Goal: Information Seeking & Learning: Find specific fact

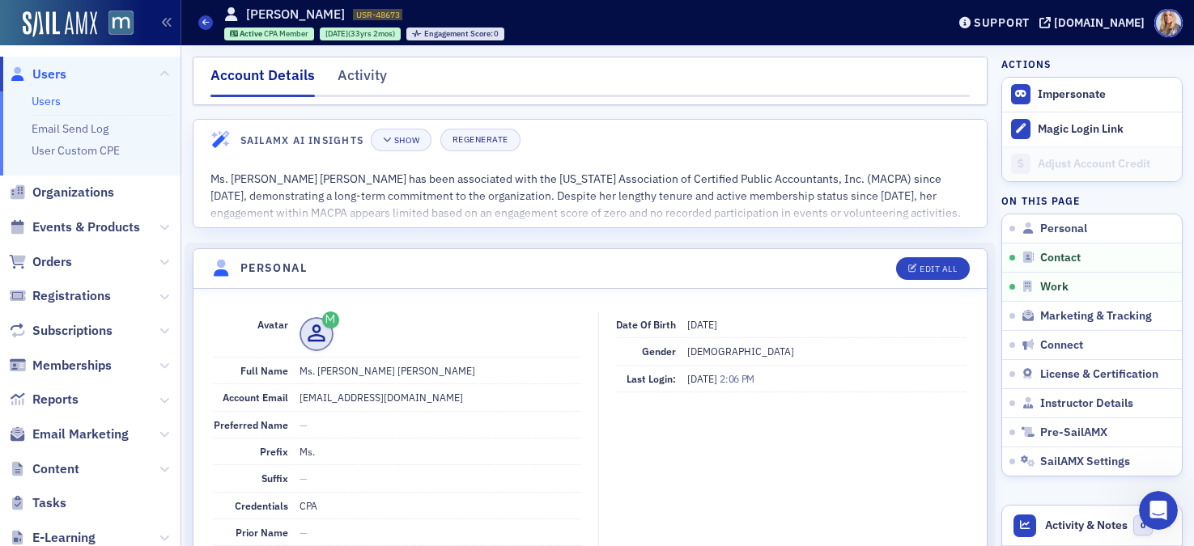
scroll to position [1013, 0]
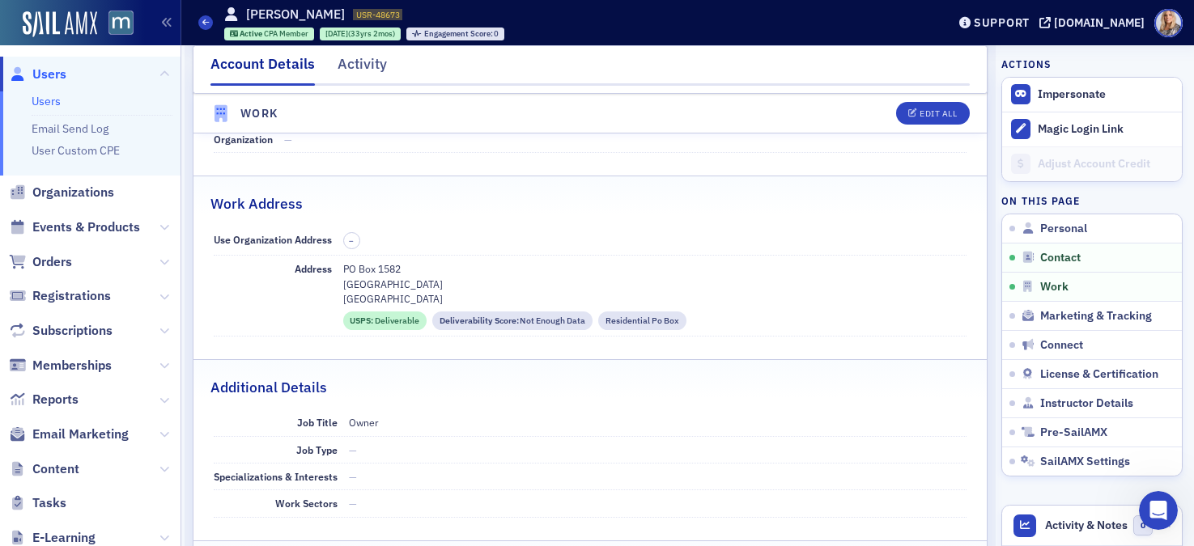
click at [51, 100] on link "Users" at bounding box center [46, 101] width 29 height 15
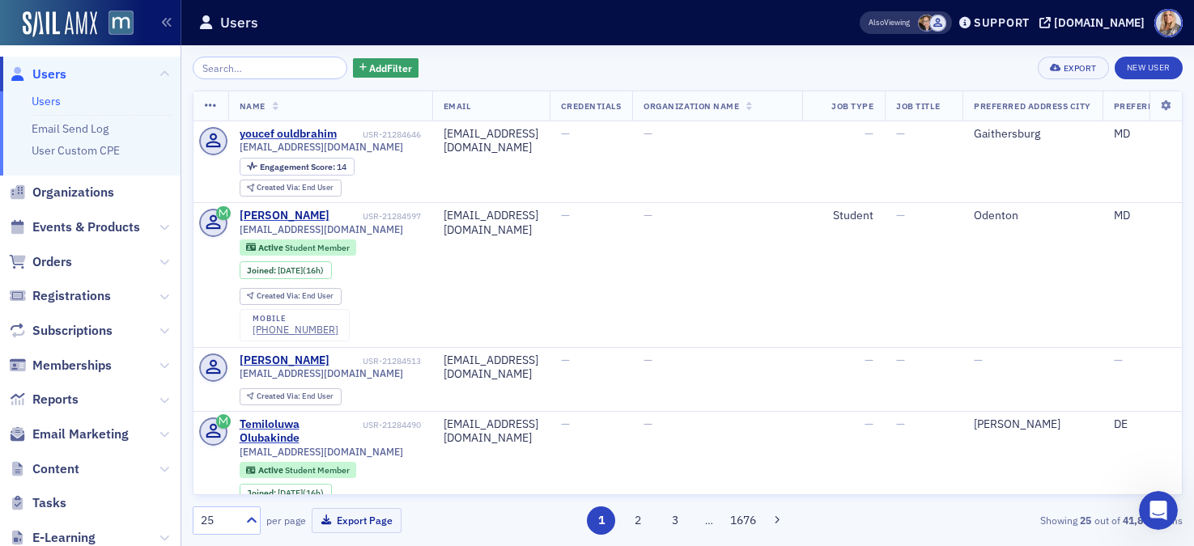
click at [248, 77] on input "search" at bounding box center [270, 68] width 155 height 23
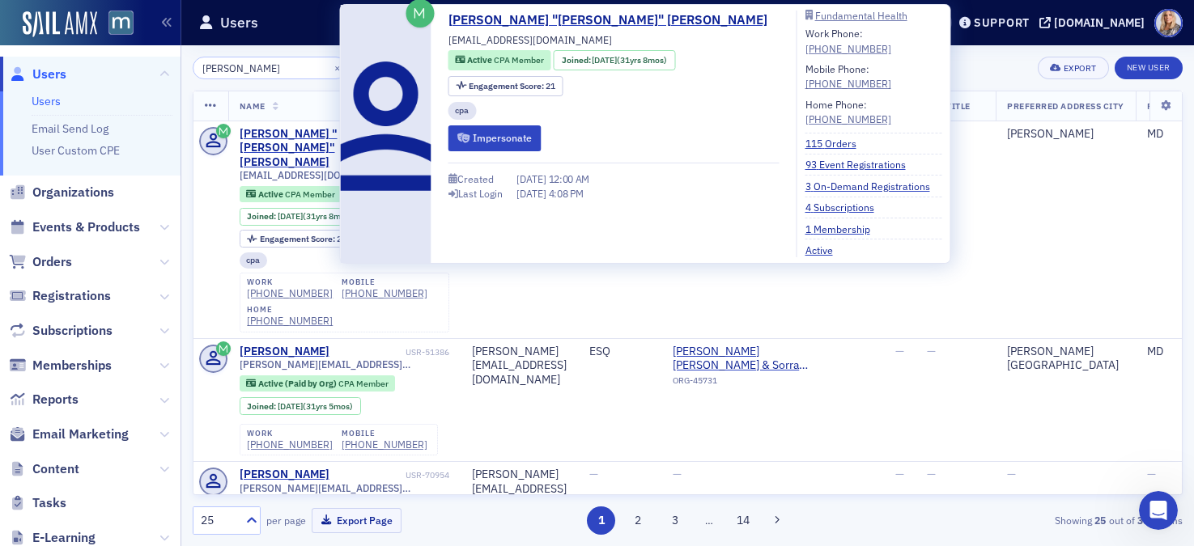
type input "[PERSON_NAME]"
drag, startPoint x: 550, startPoint y: 45, endPoint x: 448, endPoint y: 40, distance: 102.1
click at [448, 40] on div "[PERSON_NAME] "[PERSON_NAME]" [PERSON_NAME] [EMAIL_ADDRESS][DOMAIN_NAME] Active…" at bounding box center [613, 134] width 331 height 247
copy div "[EMAIL_ADDRESS][DOMAIN_NAME]"
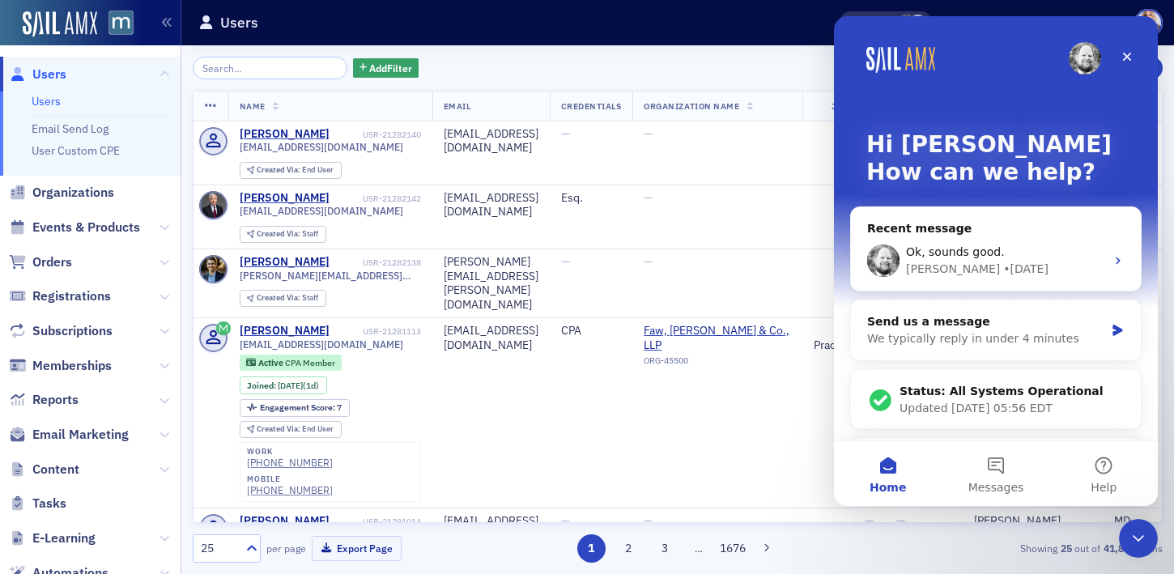
click at [337, 110] on th "Name" at bounding box center [330, 106] width 204 height 30
